Goal: Navigation & Orientation: Find specific page/section

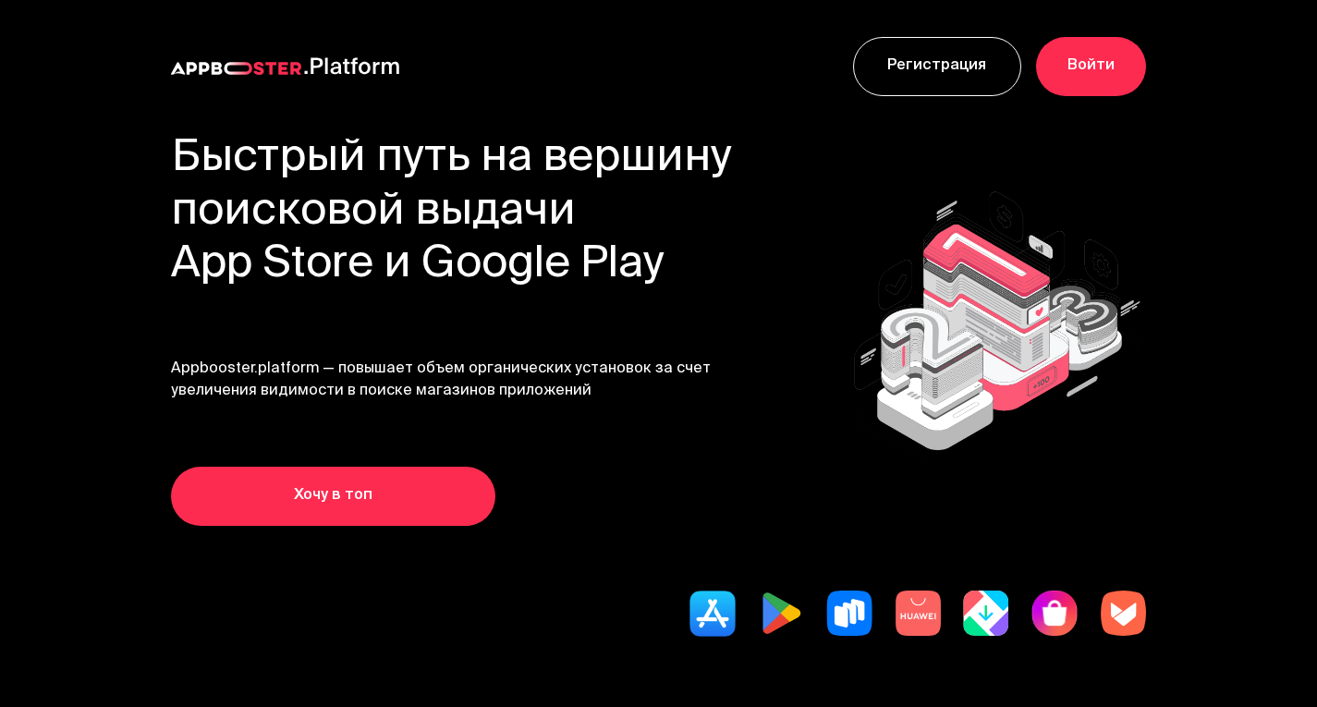
click at [1110, 75] on link "Войти" at bounding box center [1091, 66] width 110 height 59
